Goal: Navigation & Orientation: Find specific page/section

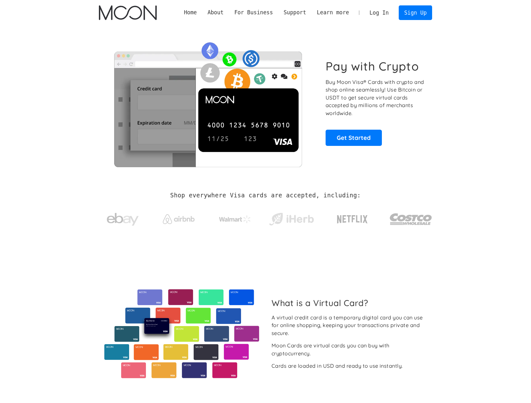
click at [377, 13] on link "Log In" at bounding box center [379, 13] width 30 height 14
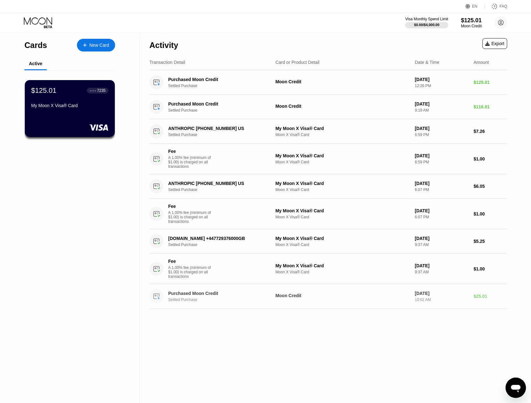
scroll to position [2, 0]
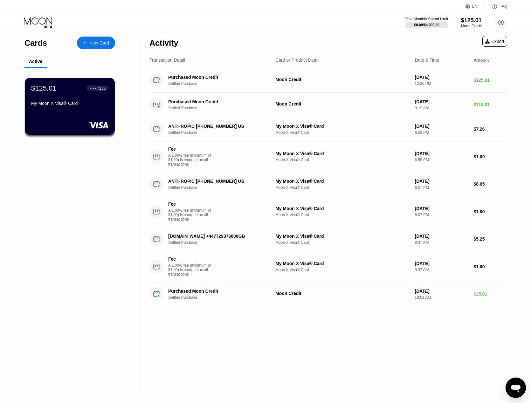
click at [512, 385] on icon "Открыть окно обмена сообщениями" at bounding box center [515, 387] width 11 height 11
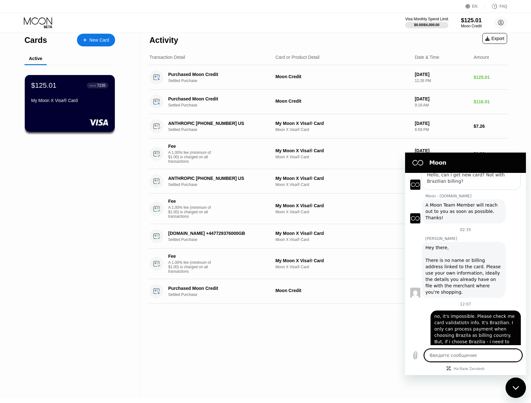
scroll to position [88, 0]
